Goal: Information Seeking & Learning: Check status

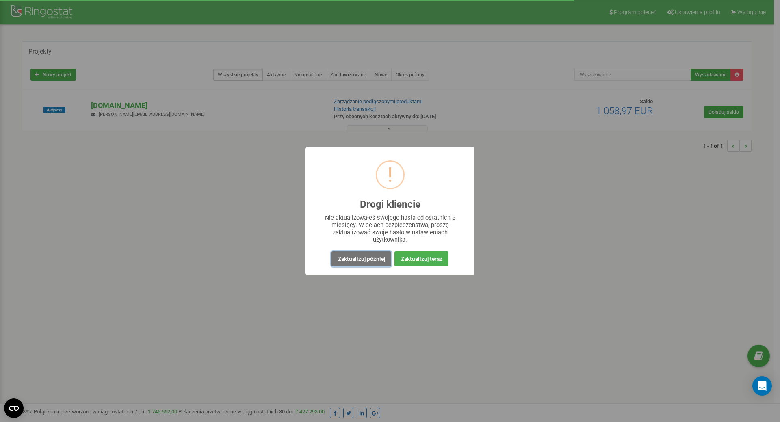
click at [355, 259] on button "Zaktualizuj później" at bounding box center [360, 258] width 59 height 15
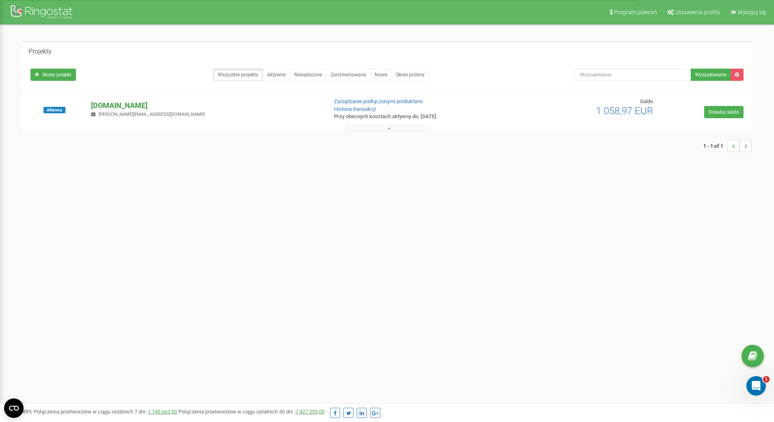
click at [116, 104] on p "[DOMAIN_NAME]" at bounding box center [205, 105] width 229 height 11
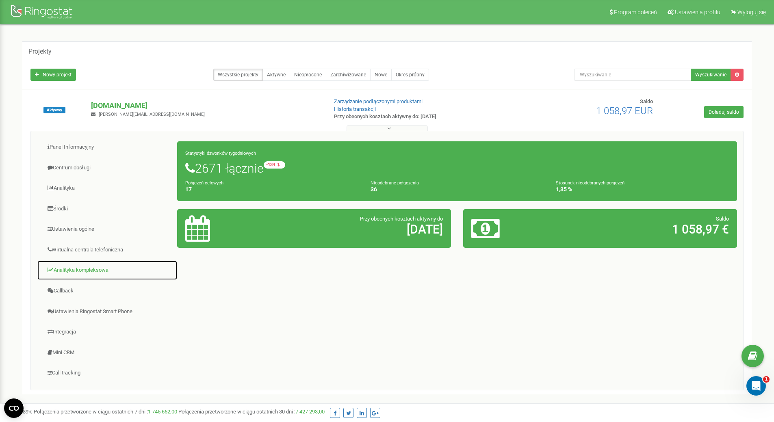
click at [89, 270] on link "Analityka kompleksowa" at bounding box center [107, 270] width 141 height 20
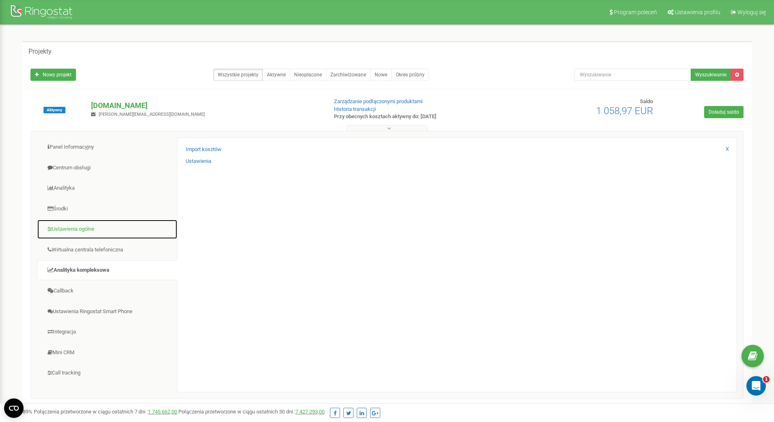
click at [89, 227] on link "Ustawienia ogólne" at bounding box center [107, 229] width 141 height 20
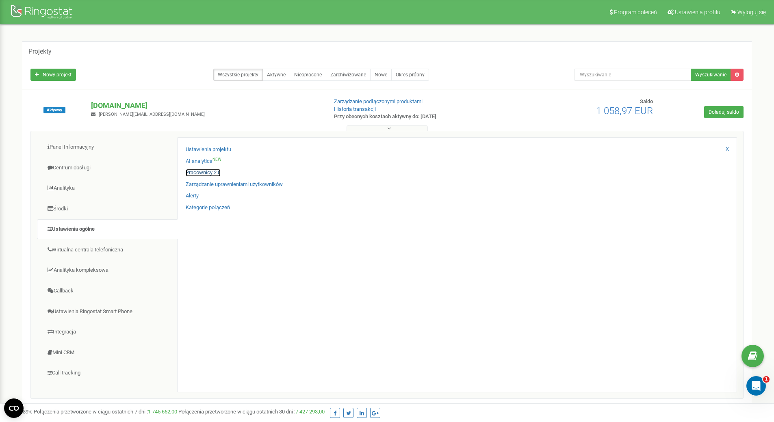
click at [203, 171] on link "Pracownicy 2.0" at bounding box center [203, 173] width 35 height 8
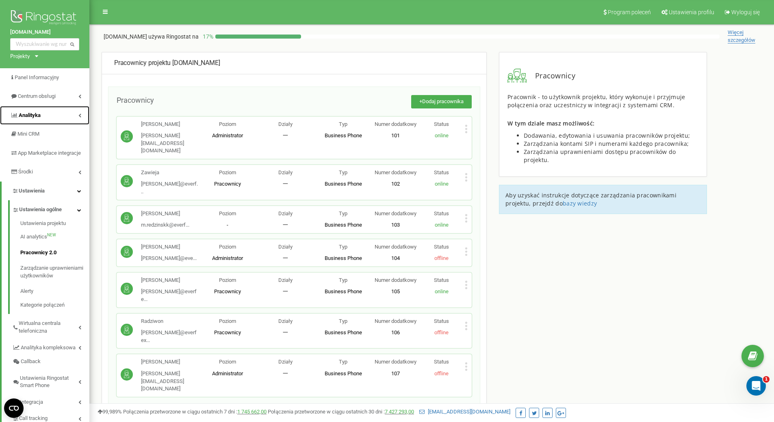
click at [40, 116] on span "Analityka" at bounding box center [30, 115] width 22 height 6
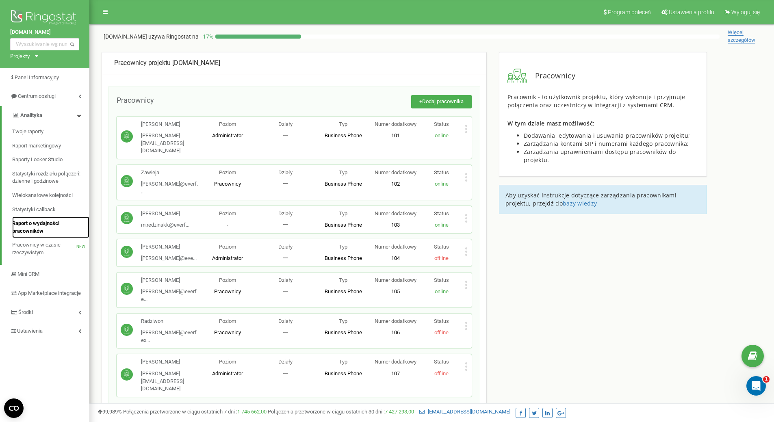
click at [36, 226] on span "Raport o wydajności pracowników" at bounding box center [48, 227] width 73 height 15
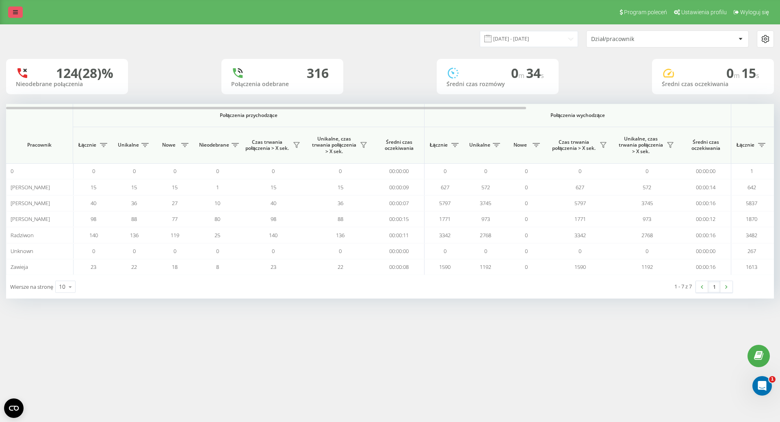
click at [14, 11] on icon at bounding box center [15, 12] width 5 height 6
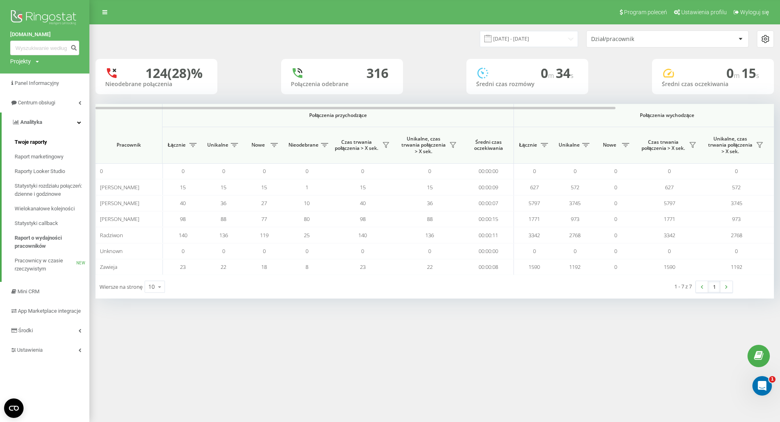
click at [42, 144] on span "Twoje raporty" at bounding box center [31, 142] width 32 height 8
click at [46, 106] on span "Centrum obsługi" at bounding box center [37, 103] width 39 height 6
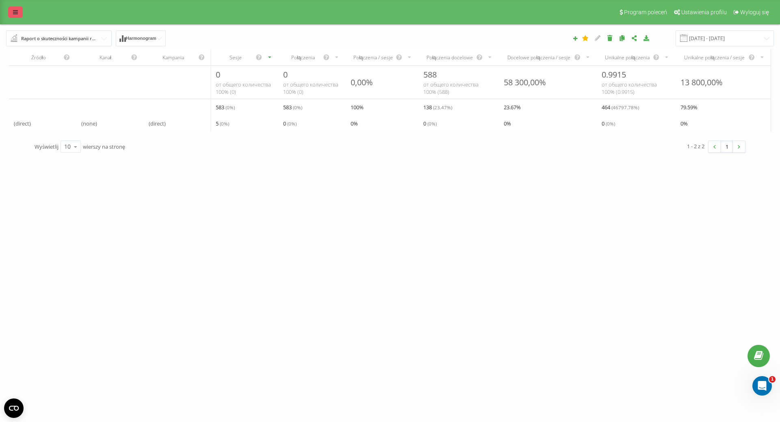
click at [17, 8] on link at bounding box center [15, 11] width 15 height 11
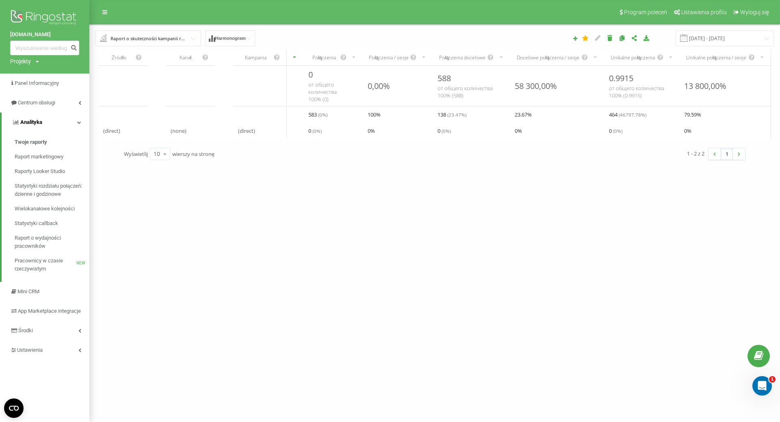
click at [36, 124] on span "Analityka" at bounding box center [31, 122] width 22 height 6
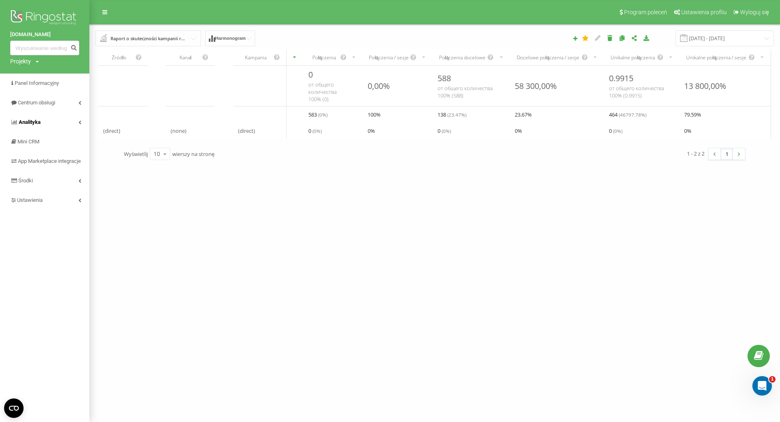
click at [37, 122] on span "Analityka" at bounding box center [30, 122] width 22 height 6
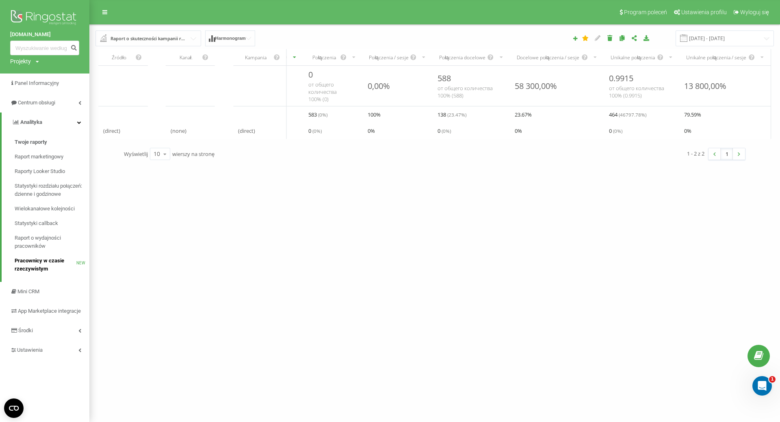
click at [42, 261] on span "Pracownicy w czasie rzeczywistym" at bounding box center [46, 265] width 62 height 16
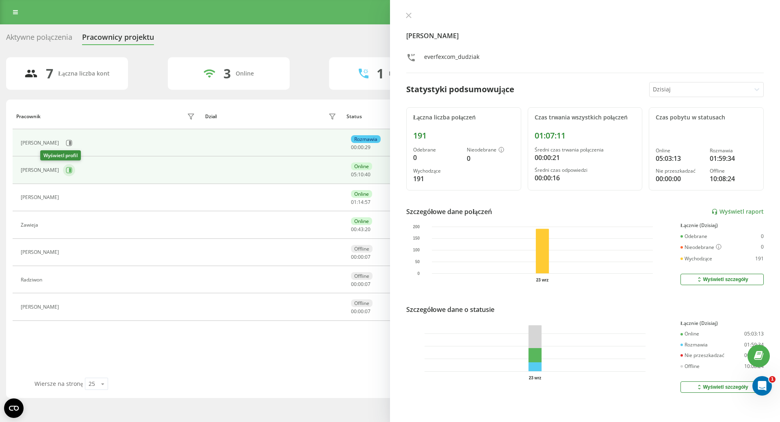
click at [66, 172] on icon at bounding box center [69, 170] width 6 height 6
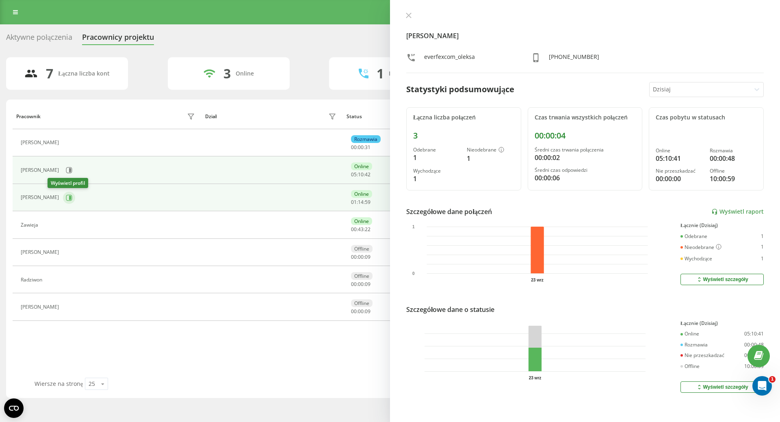
click at [66, 201] on icon at bounding box center [69, 198] width 6 height 6
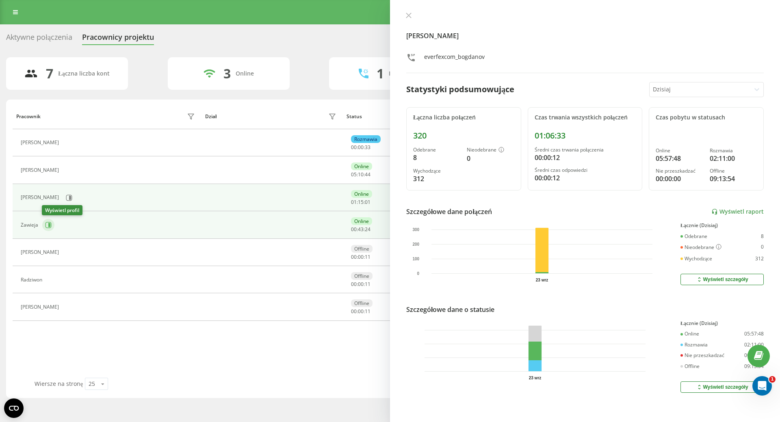
click at [50, 225] on icon at bounding box center [49, 225] width 2 height 4
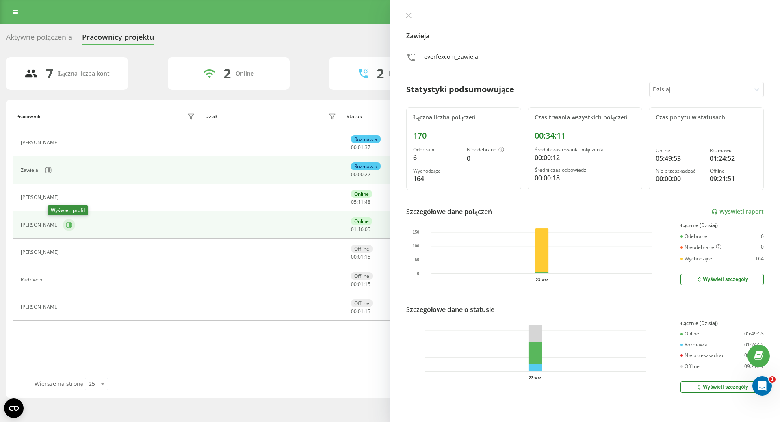
click at [66, 224] on icon at bounding box center [69, 225] width 6 height 6
